Goal: Check status

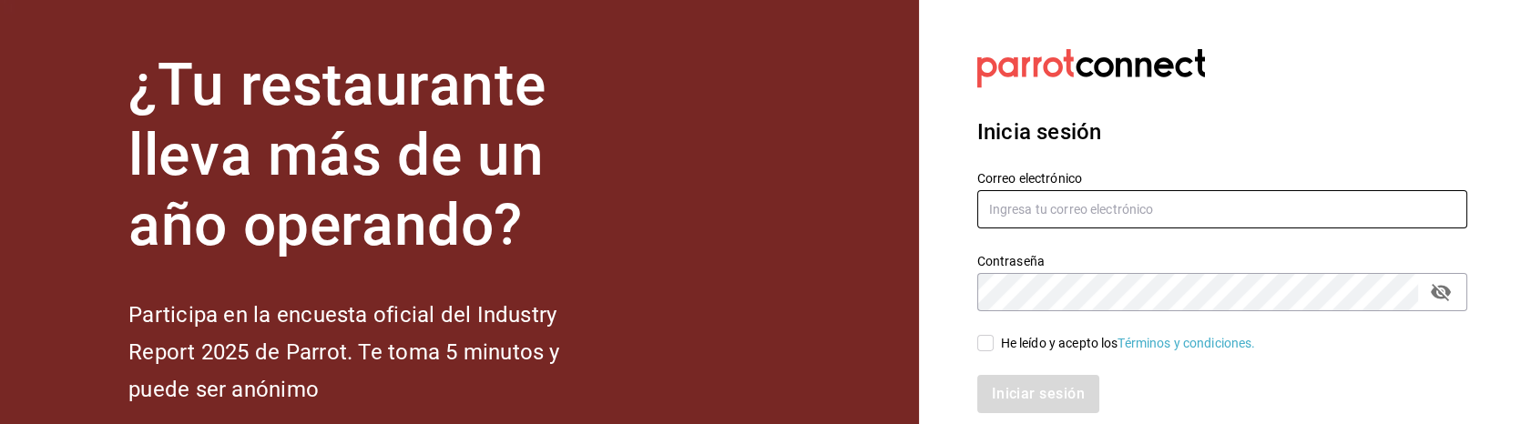
type input "[EMAIL_ADDRESS][PERSON_NAME][DOMAIN_NAME]"
click at [987, 344] on input "He leído y acepto los Términos y condiciones." at bounding box center [985, 343] width 16 height 16
checkbox input "true"
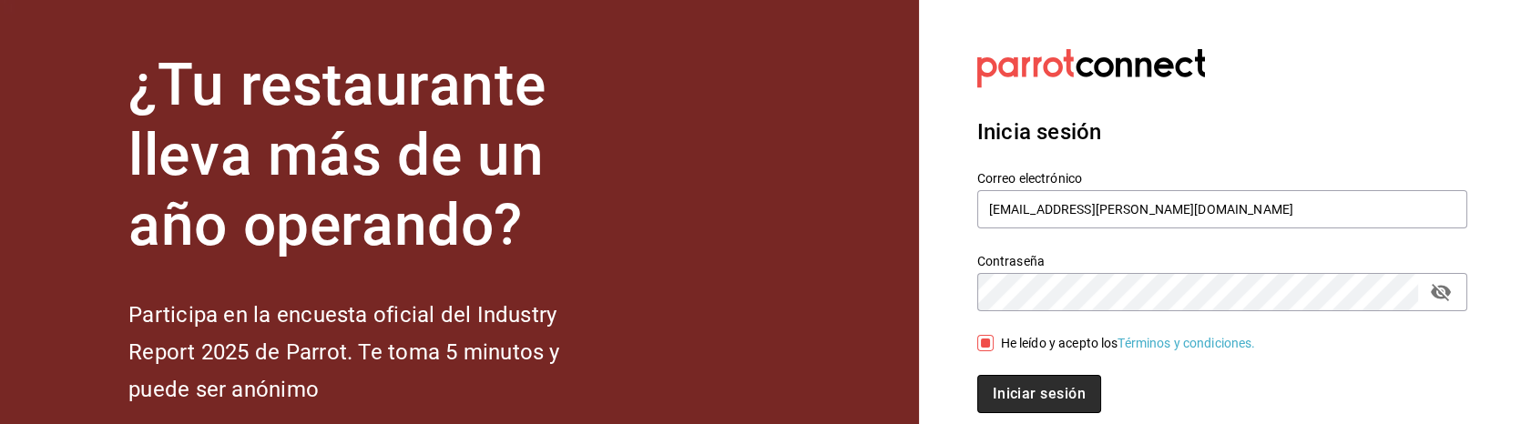
click at [1005, 393] on button "Iniciar sesión" at bounding box center [1039, 394] width 124 height 38
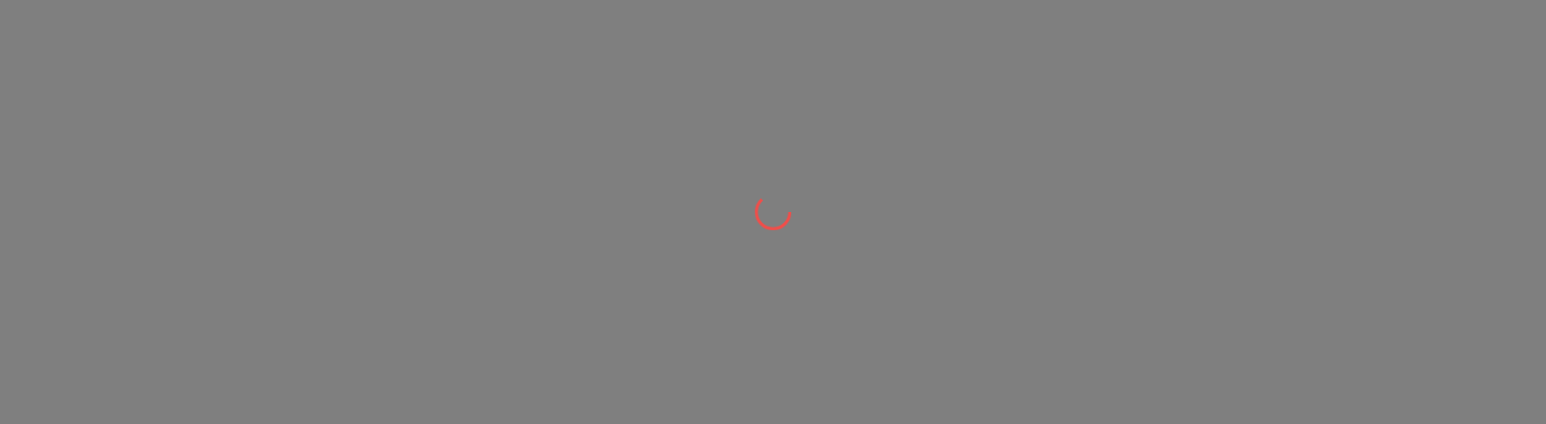
click at [961, 301] on div at bounding box center [773, 212] width 1546 height 424
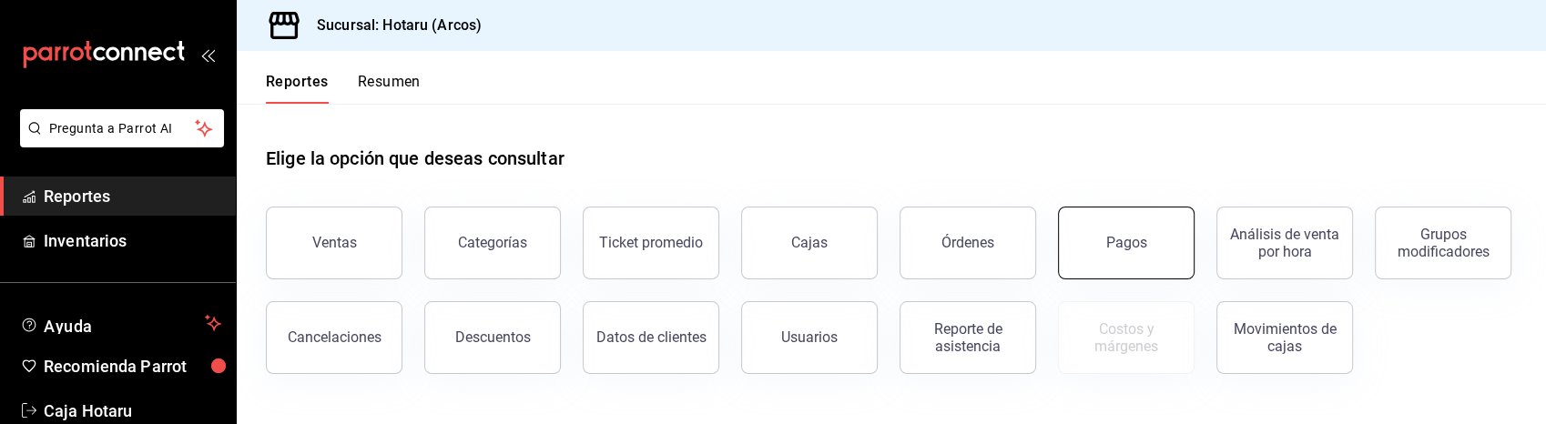
click at [1152, 239] on button "Pagos" at bounding box center [1126, 243] width 137 height 73
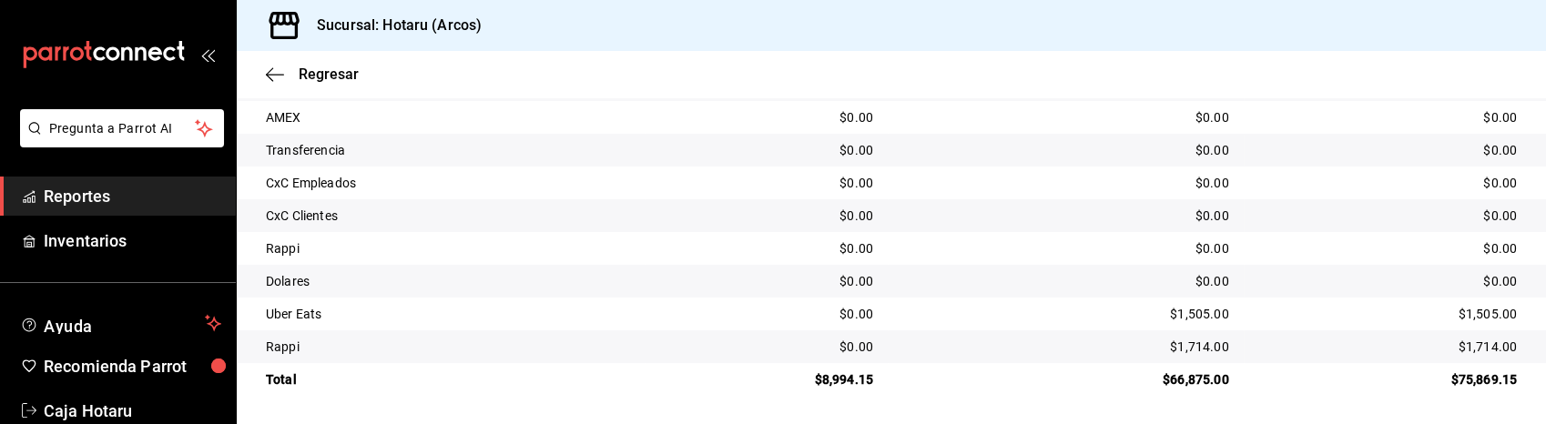
scroll to position [478, 0]
click at [894, 269] on td "$0.00" at bounding box center [1066, 280] width 356 height 33
